Goal: Find specific page/section: Find specific page/section

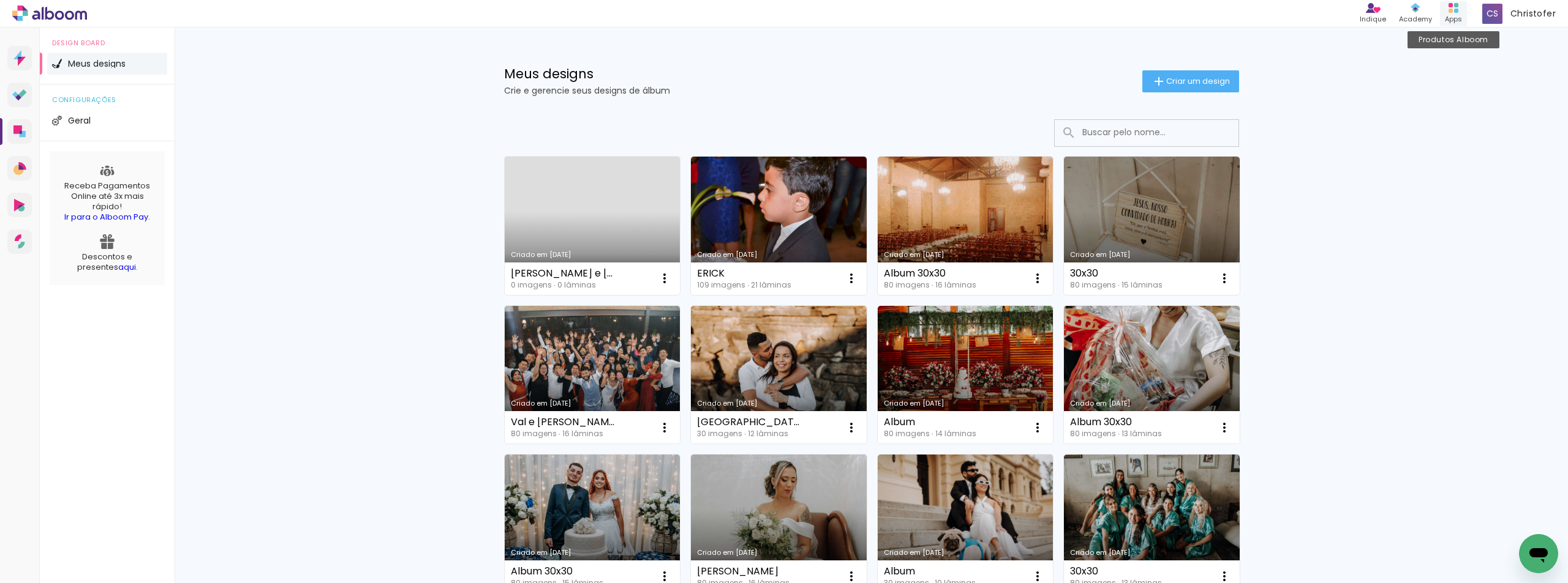
click at [1455, 12] on icon at bounding box center [1453, 8] width 9 height 9
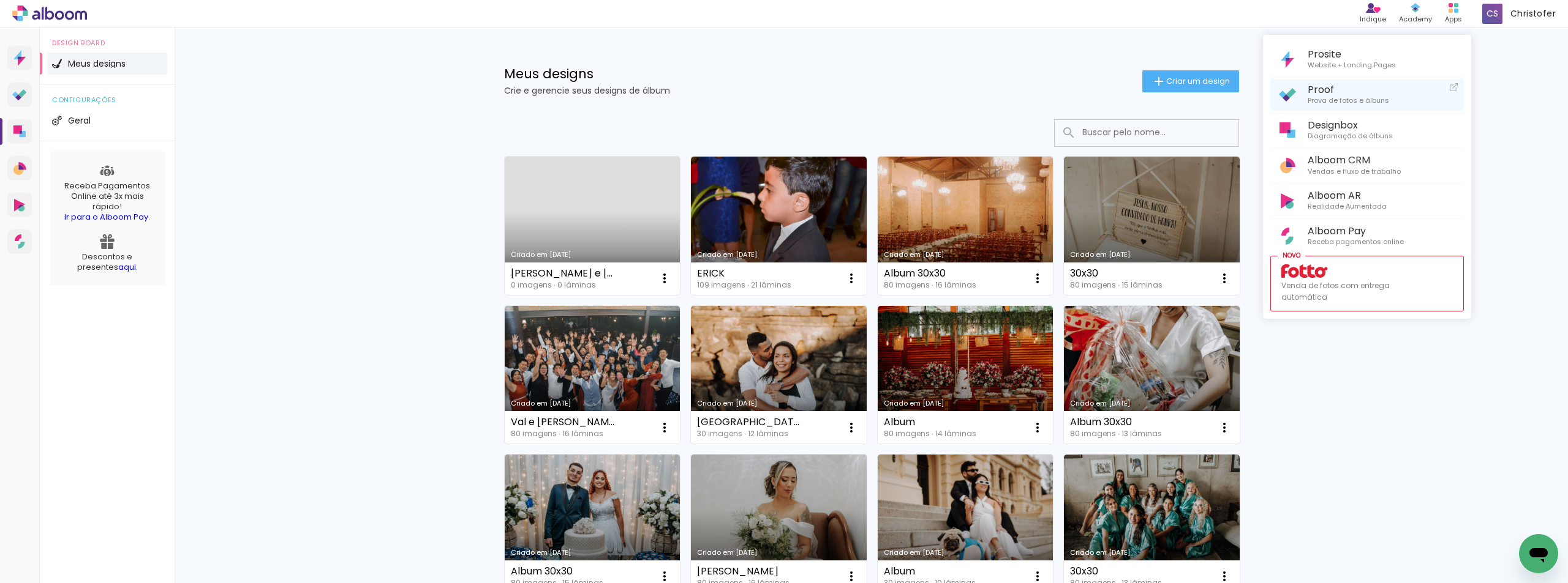
click at [1331, 89] on span "Proof" at bounding box center [1348, 89] width 82 height 12
click at [1547, 555] on icon "Abrir janela de mensagens" at bounding box center [1538, 555] width 18 height 15
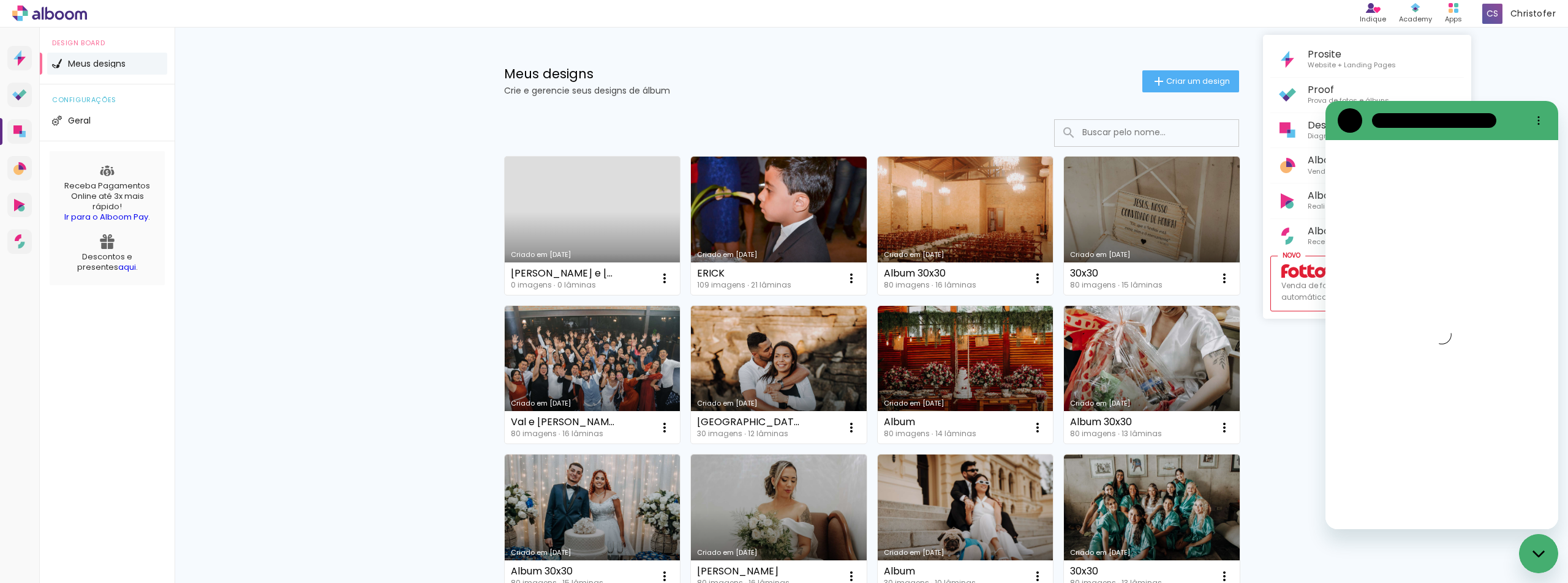
click at [1526, 62] on div at bounding box center [784, 291] width 1568 height 583
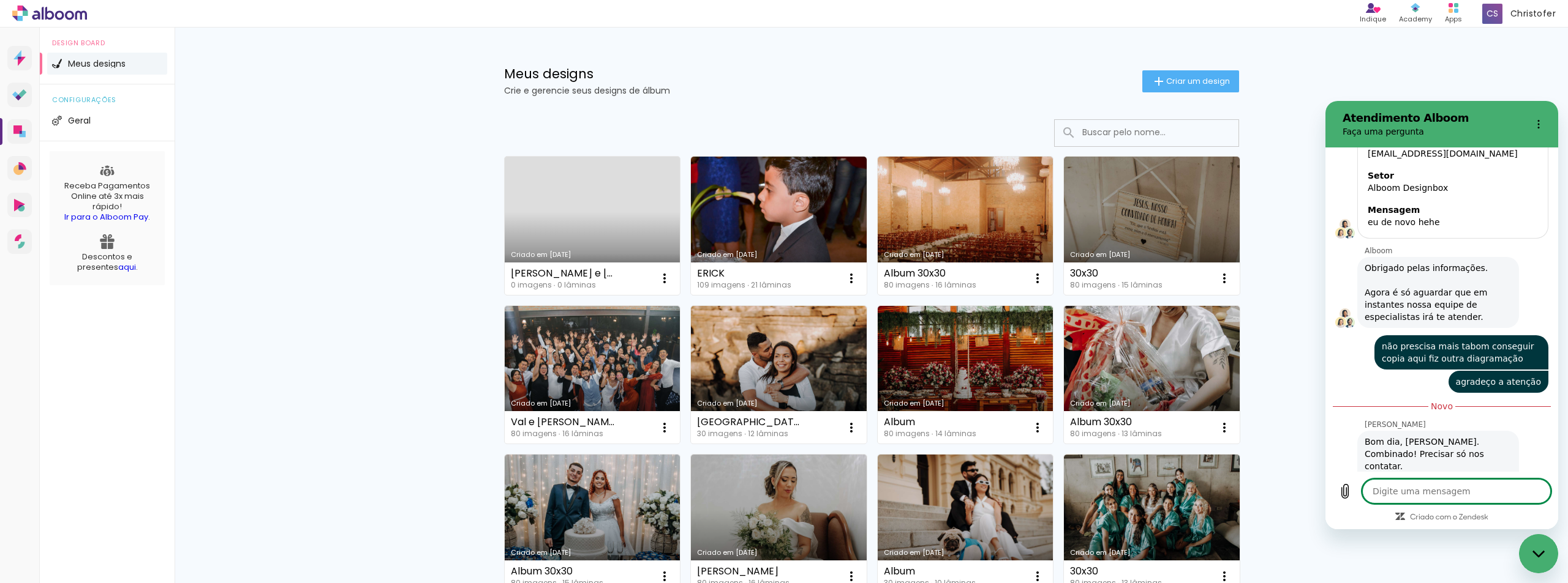
scroll to position [3073, 0]
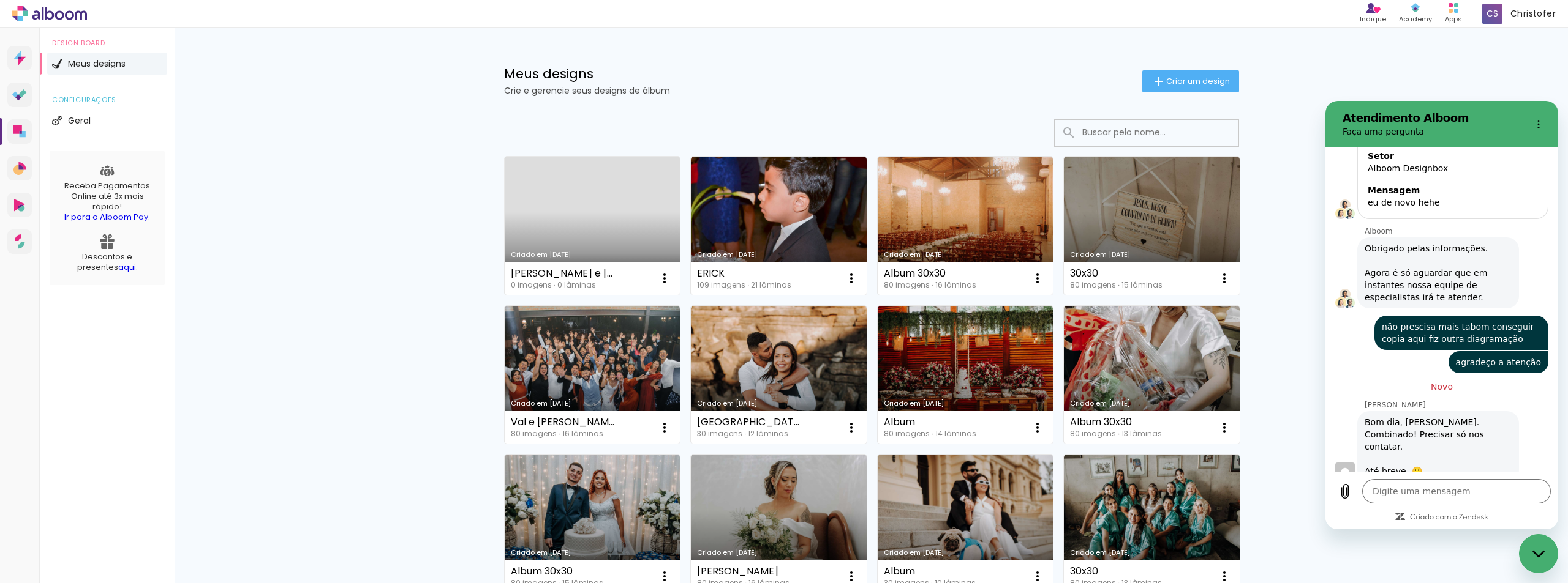
click at [1540, 551] on icon "Fechar janela de mensagens" at bounding box center [1539, 555] width 13 height 8
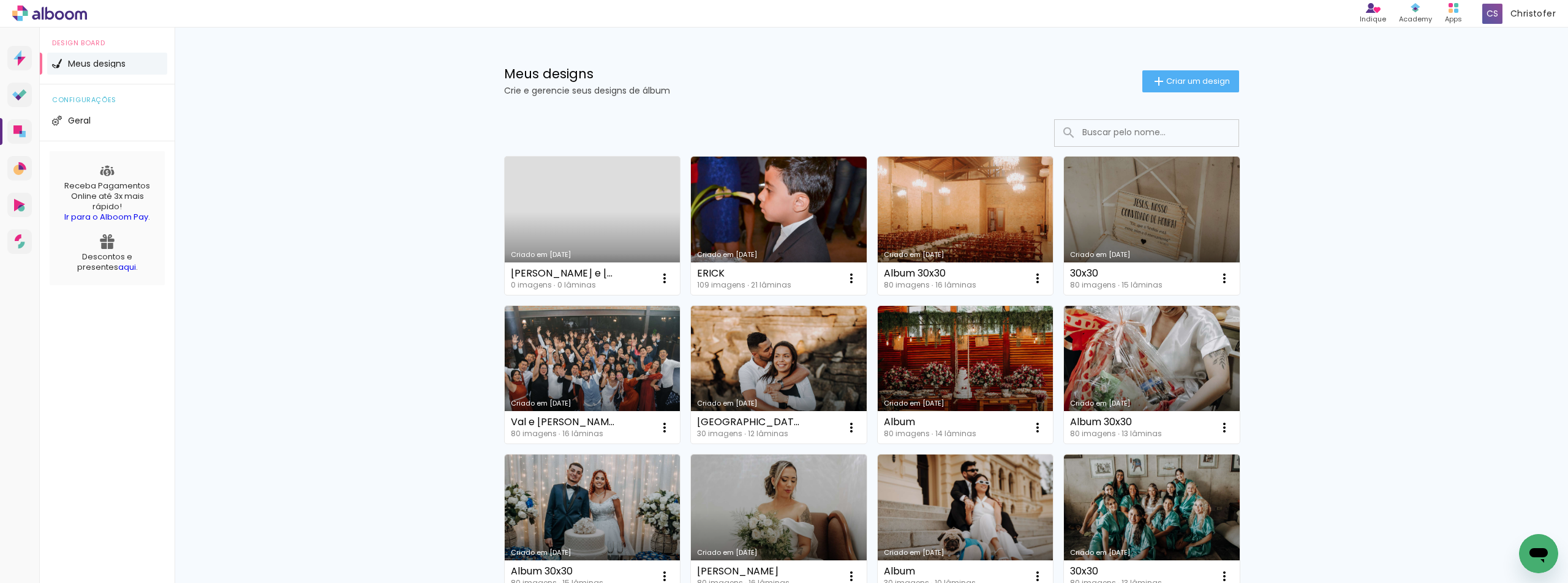
type textarea "x"
click at [1457, 13] on div "Produtos Alboom Apps" at bounding box center [1453, 14] width 27 height 25
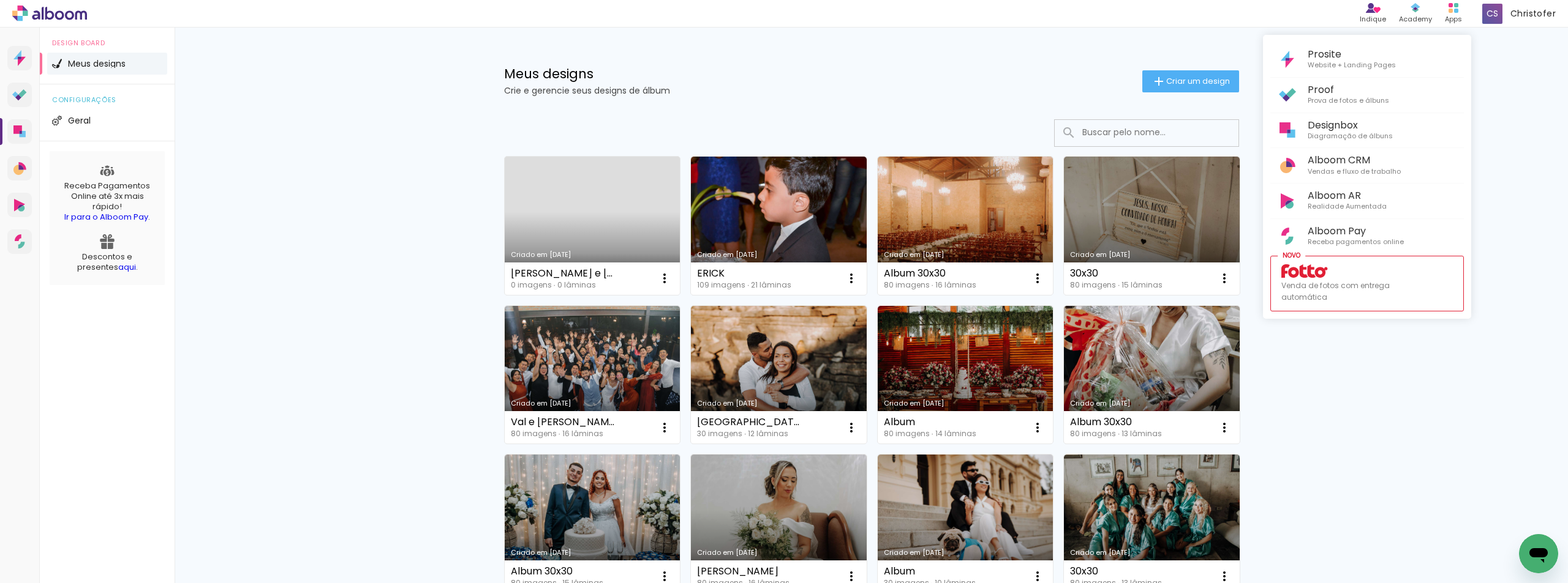
click at [260, 74] on div at bounding box center [784, 291] width 1568 height 583
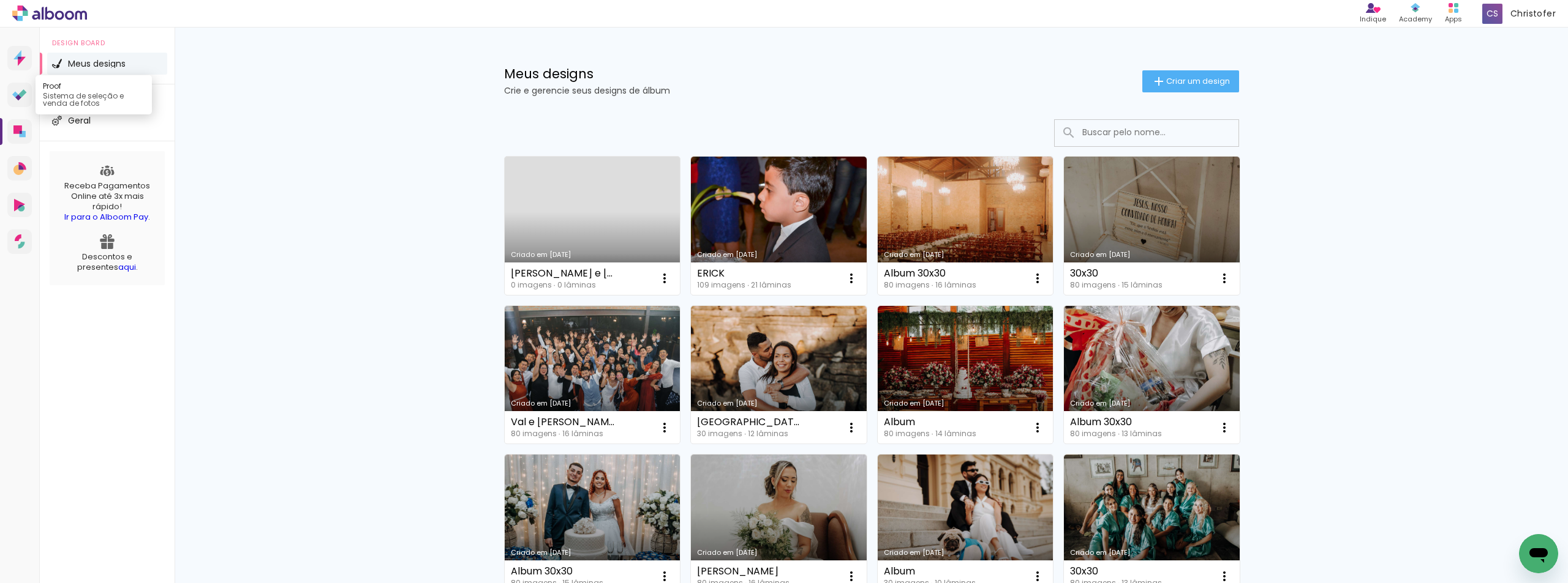
click at [16, 88] on link "Proof Sistema de seleção e venda de fotos" at bounding box center [19, 94] width 25 height 25
